Goal: Check status

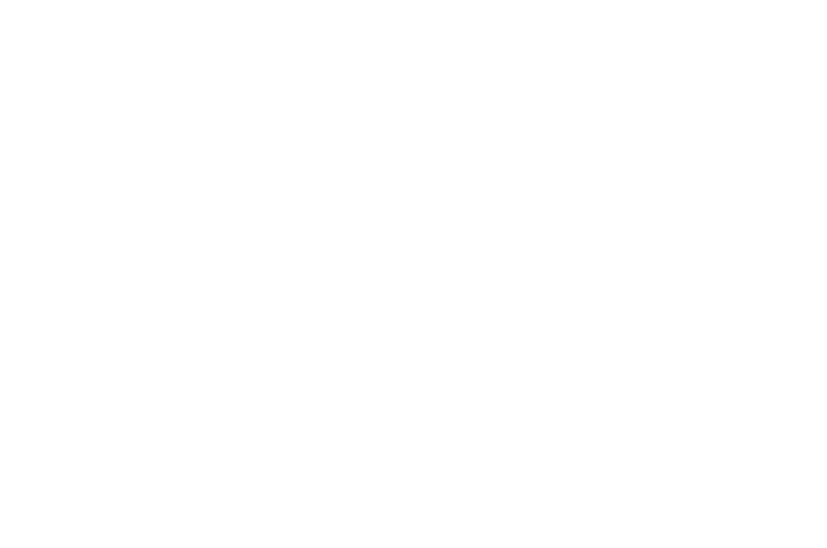
select select "100"
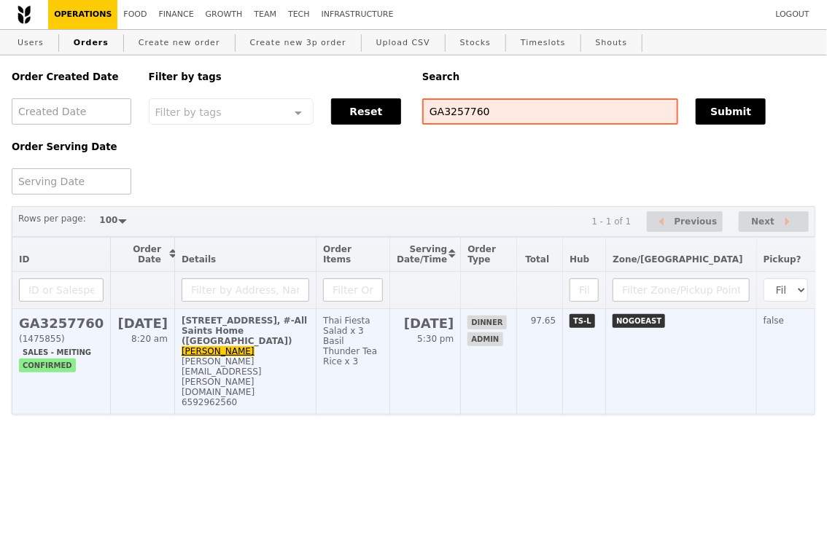
click at [390, 358] on td "Thai Fiesta Salad x 3 Basil Thunder Tea Rice x 3" at bounding box center [353, 362] width 74 height 106
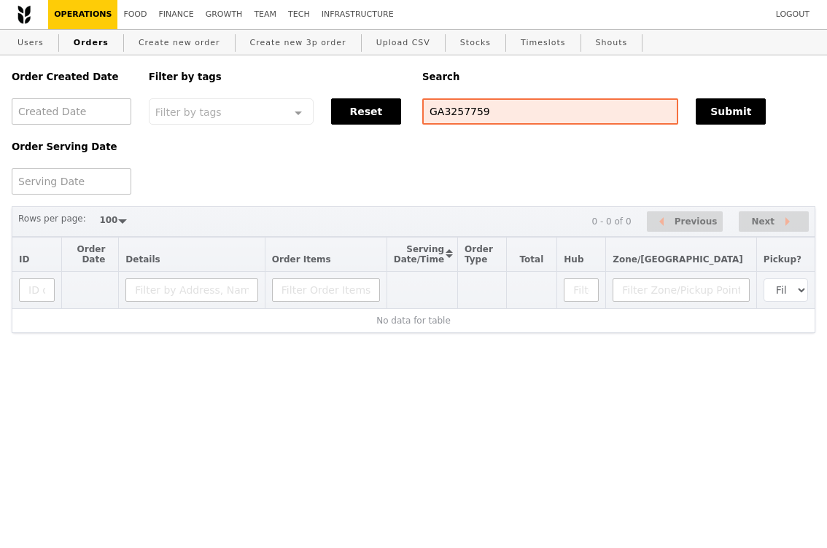
select select "100"
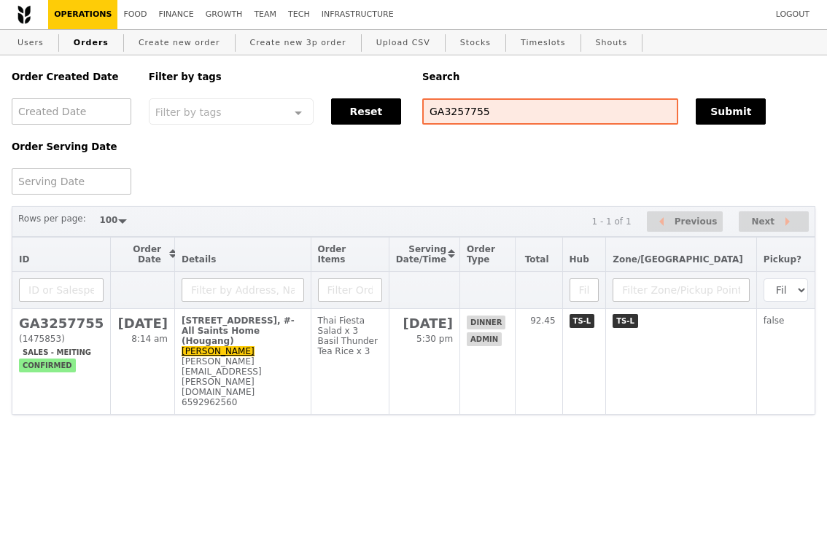
select select "100"
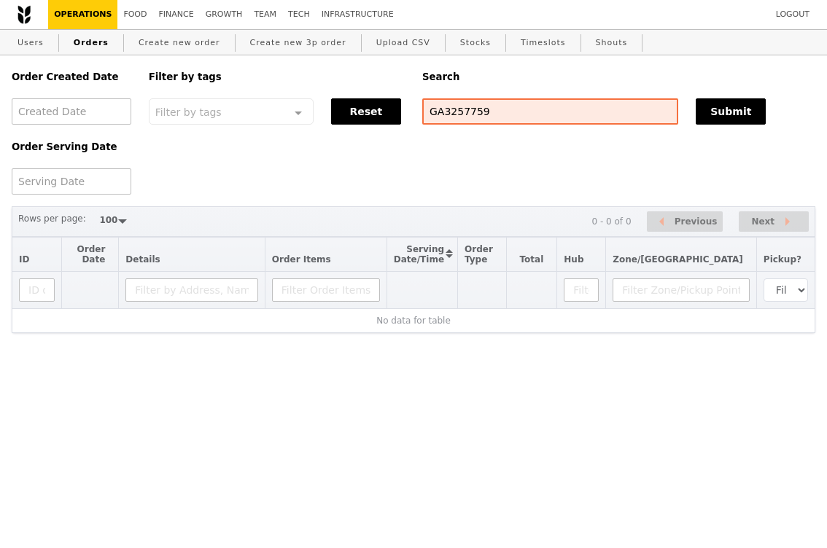
select select "100"
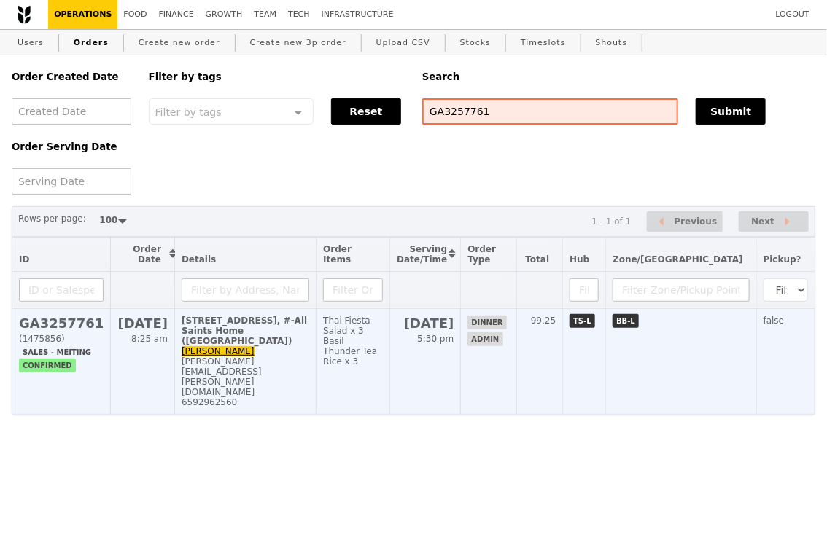
click at [390, 370] on td "Thai Fiesta Salad x 3 Basil Thunder Tea Rice x 3" at bounding box center [353, 362] width 74 height 106
